Goal: Task Accomplishment & Management: Manage account settings

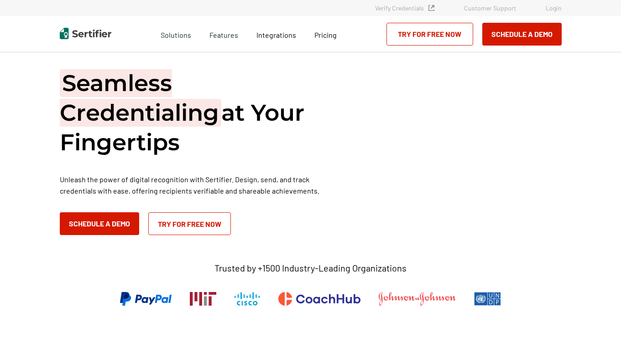
click at [557, 8] on link "Login" at bounding box center [553, 8] width 16 height 8
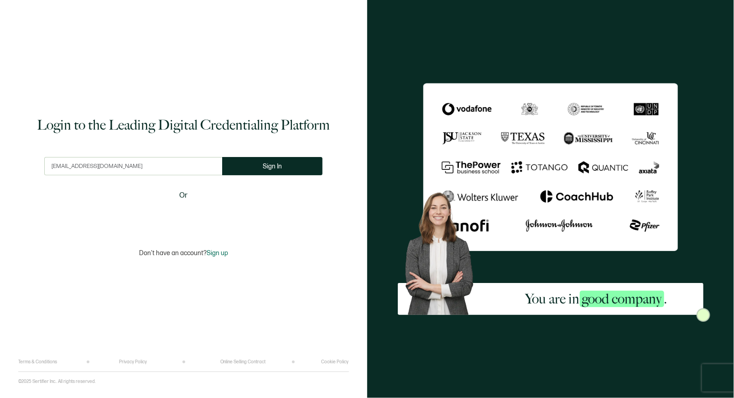
type input "[EMAIL_ADDRESS][DOMAIN_NAME]"
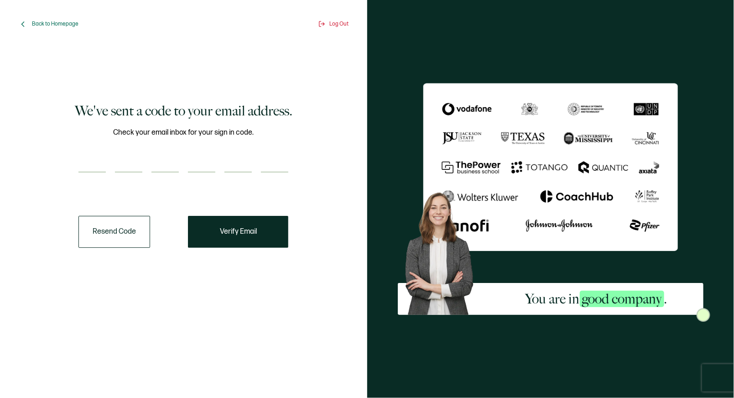
click at [71, 159] on div "We've sent a code to your email address. Check your email inbox for your sign i…" at bounding box center [183, 174] width 317 height 245
click at [93, 157] on input "number" at bounding box center [91, 163] width 27 height 18
type input "6"
type input "5"
type input "2"
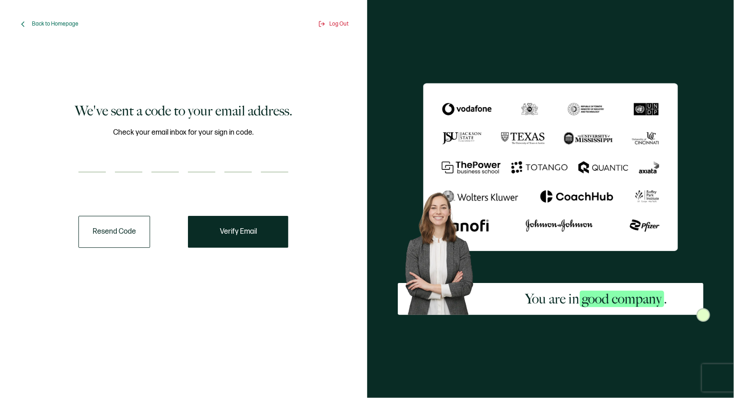
type input "0"
type input "9"
type input "0"
